Goal: Find specific page/section: Find specific page/section

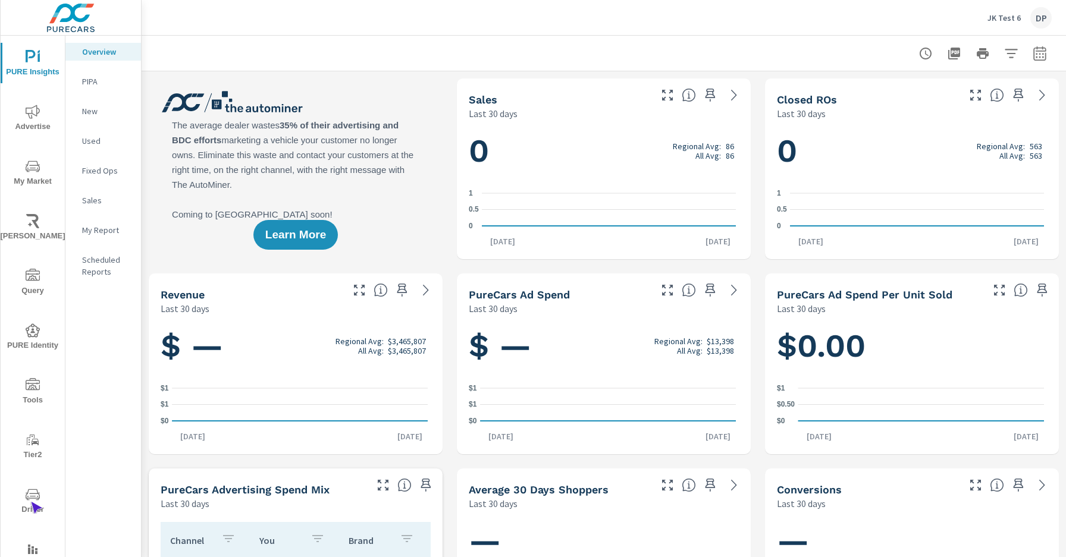
click at [30, 502] on span "Driver" at bounding box center [32, 502] width 57 height 29
